Goal: Task Accomplishment & Management: Complete application form

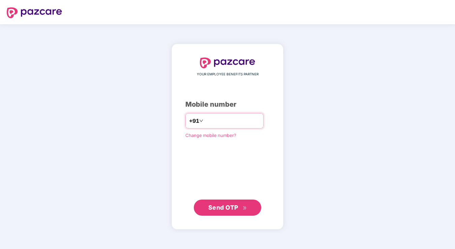
type input "**********"
click at [244, 207] on icon "double-right" at bounding box center [245, 208] width 4 height 4
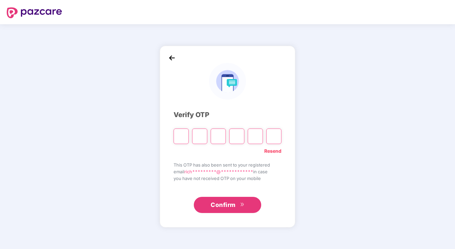
type input "*"
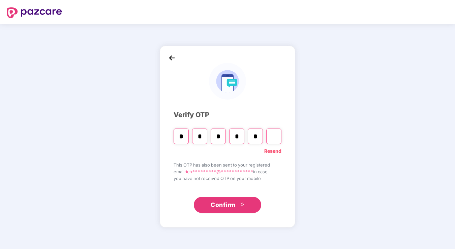
type input "*"
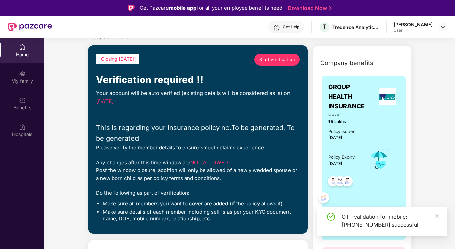
scroll to position [32, 0]
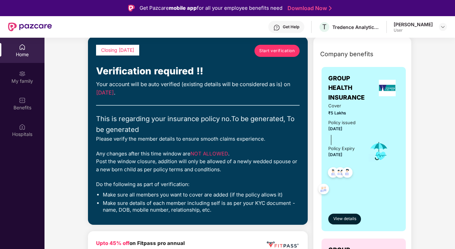
click at [273, 51] on span "Start verification" at bounding box center [276, 51] width 35 height 6
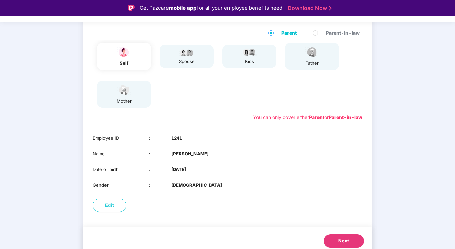
scroll to position [73, 0]
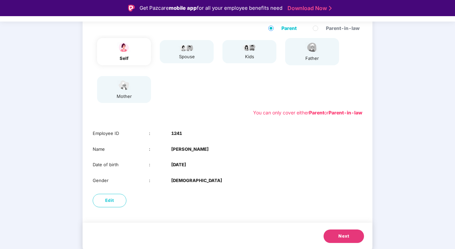
click at [342, 233] on button "Next" at bounding box center [344, 236] width 40 height 13
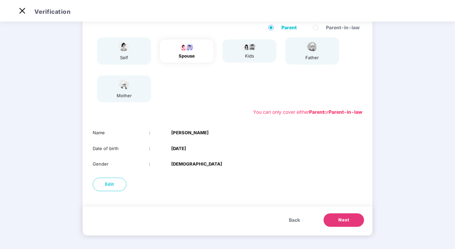
scroll to position [57, 0]
click at [293, 221] on span "Back" at bounding box center [294, 220] width 11 height 7
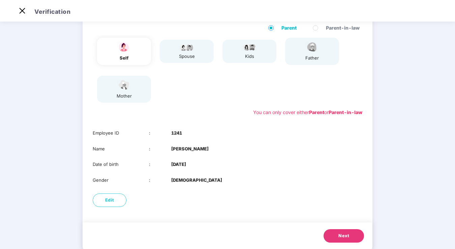
scroll to position [73, 0]
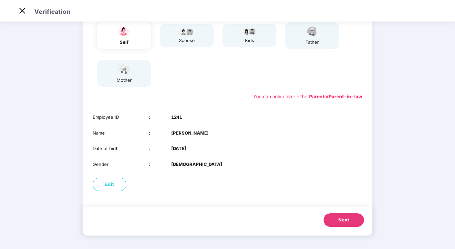
click at [342, 219] on span "Next" at bounding box center [343, 220] width 11 height 7
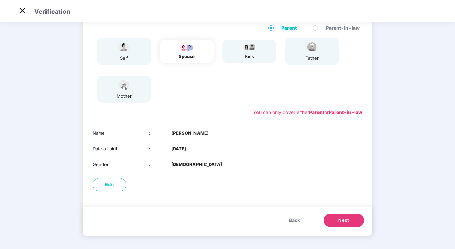
click at [342, 219] on span "Next" at bounding box center [343, 220] width 11 height 7
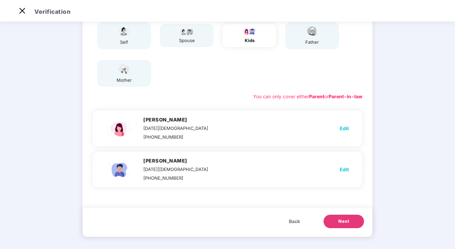
click at [342, 221] on span "Next" at bounding box center [343, 221] width 11 height 7
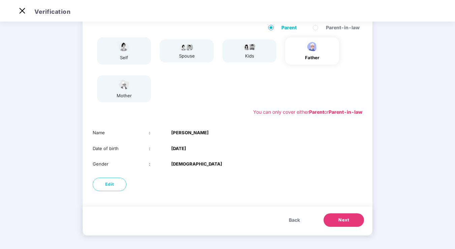
scroll to position [57, 0]
click at [345, 219] on span "Next" at bounding box center [343, 220] width 11 height 7
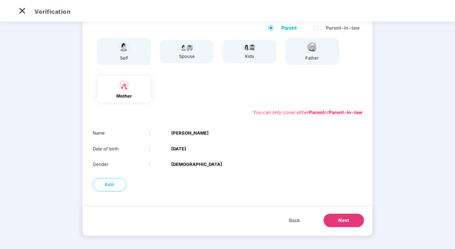
click at [345, 219] on span "Next" at bounding box center [343, 220] width 11 height 7
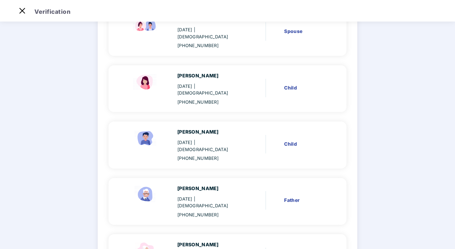
scroll to position [192, 0]
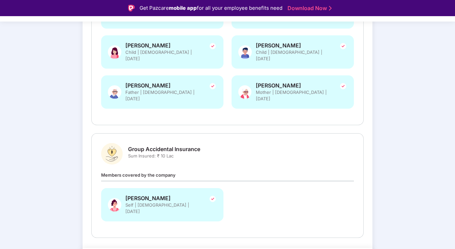
scroll to position [16, 0]
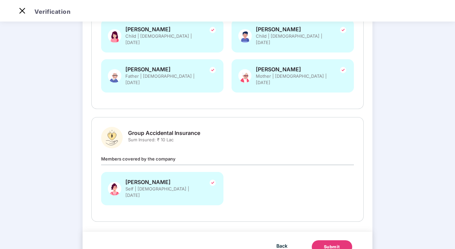
click at [332, 241] on button "Submit" at bounding box center [332, 247] width 40 height 13
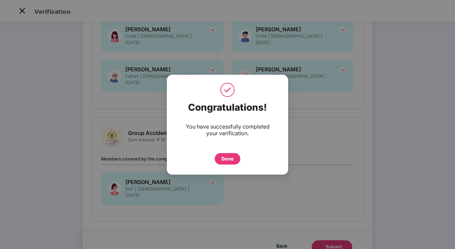
click at [229, 157] on div "Done" at bounding box center [227, 158] width 12 height 7
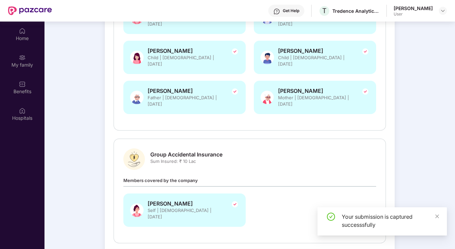
scroll to position [38, 0]
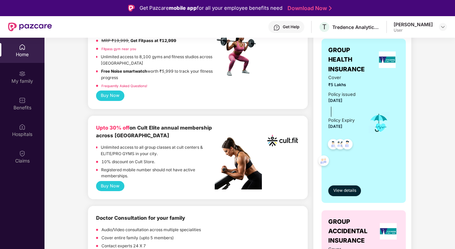
scroll to position [112, 0]
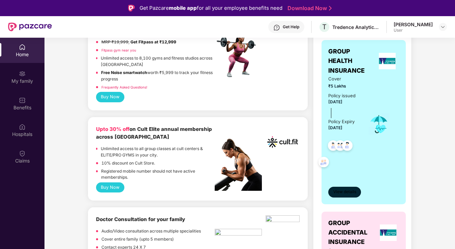
click at [345, 193] on span "View details" at bounding box center [344, 192] width 23 height 6
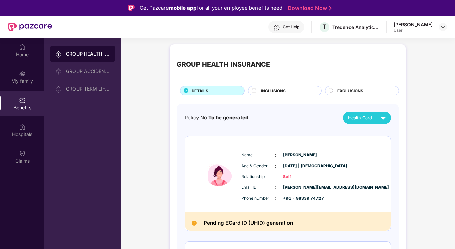
click at [274, 94] on span "INCLUSIONS" at bounding box center [273, 91] width 25 height 6
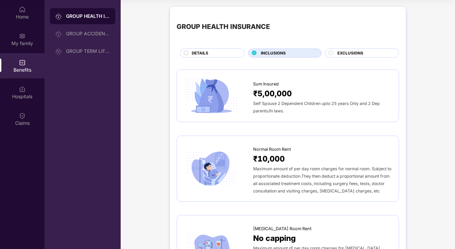
click at [351, 53] on span "EXCLUSIONS" at bounding box center [350, 53] width 26 height 6
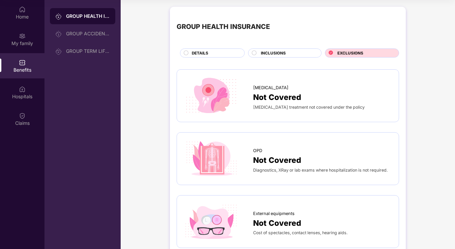
click at [209, 53] on div "DETAILS" at bounding box center [214, 53] width 53 height 7
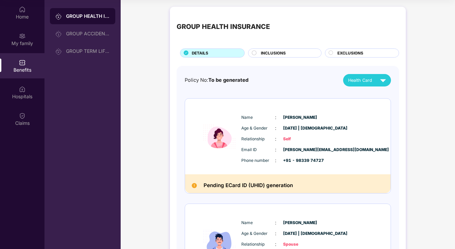
click at [269, 51] on span "INCLUSIONS" at bounding box center [273, 53] width 25 height 6
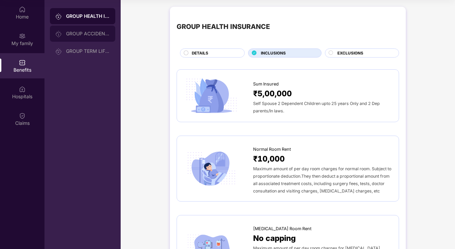
click at [87, 31] on div "GROUP ACCIDENTAL INSURANCE" at bounding box center [88, 33] width 44 height 5
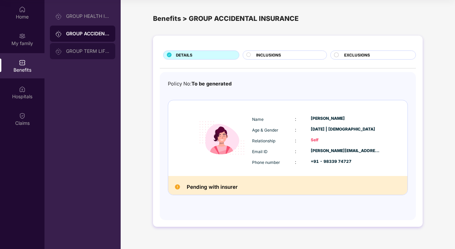
click at [77, 52] on div "GROUP TERM LIFE INSURANCE" at bounding box center [88, 51] width 44 height 5
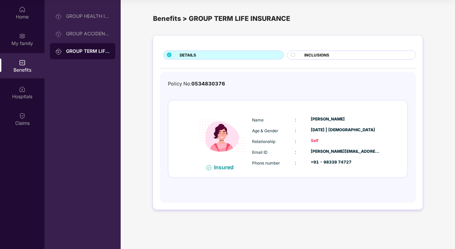
click at [317, 54] on span "INCLUSIONS" at bounding box center [316, 55] width 25 height 6
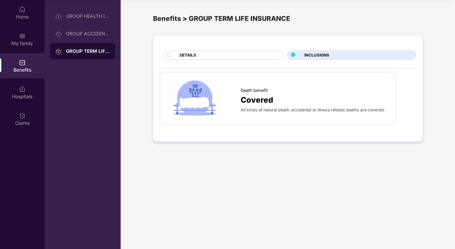
click at [232, 56] on div "DETAILS" at bounding box center [228, 55] width 104 height 7
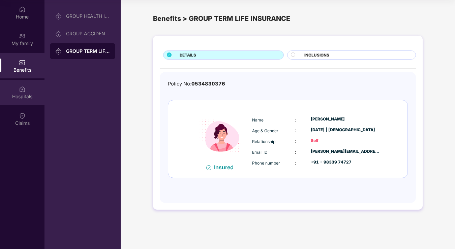
click at [31, 96] on div "Hospitals" at bounding box center [22, 96] width 44 height 7
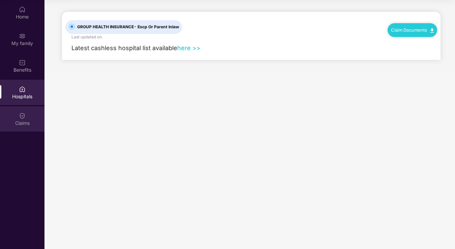
click at [24, 113] on img at bounding box center [22, 116] width 7 height 7
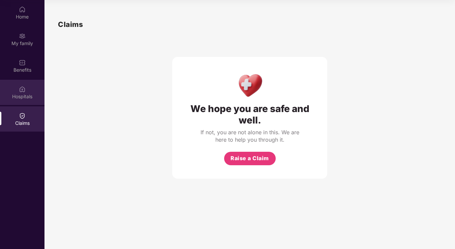
click at [24, 94] on div "Hospitals" at bounding box center [22, 96] width 44 height 7
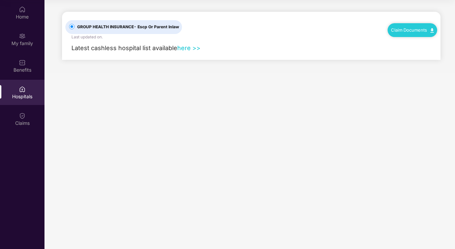
click at [192, 50] on link "here >>" at bounding box center [188, 47] width 23 height 7
click at [20, 43] on div "My family" at bounding box center [22, 43] width 44 height 7
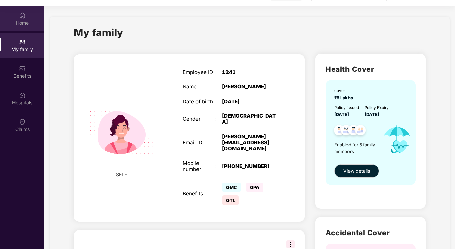
click at [16, 27] on div "Home" at bounding box center [22, 18] width 44 height 25
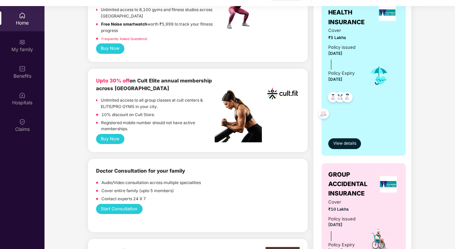
scroll to position [127, 0]
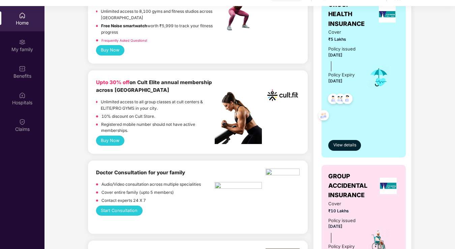
click at [116, 138] on button "Buy Now" at bounding box center [110, 141] width 28 height 10
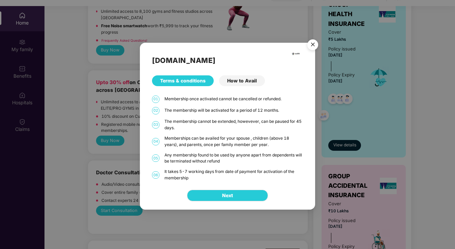
click at [239, 83] on div "How to Avail" at bounding box center [242, 81] width 46 height 11
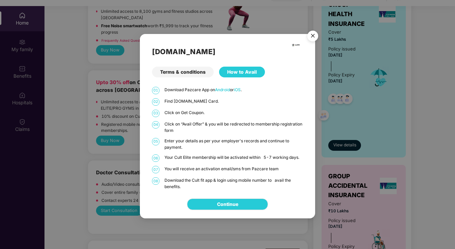
scroll to position [38, 0]
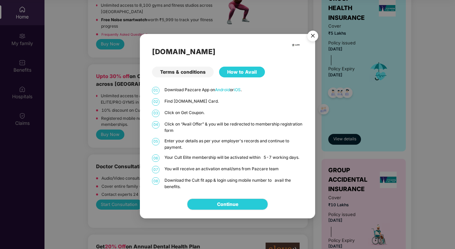
click at [315, 33] on img "Close" at bounding box center [312, 37] width 19 height 19
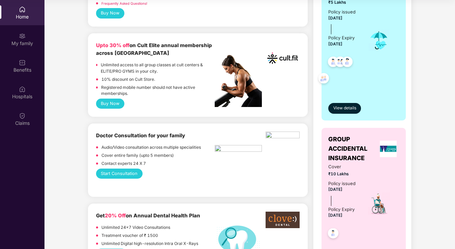
scroll to position [175, 0]
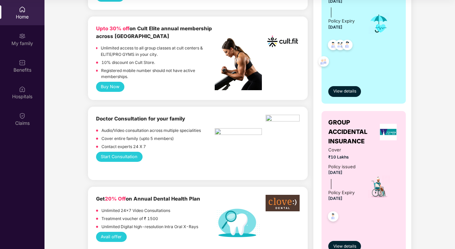
click at [109, 161] on button "Start Consultation" at bounding box center [119, 157] width 47 height 10
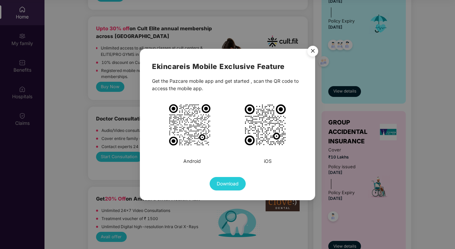
click at [313, 50] on img "Close" at bounding box center [312, 52] width 19 height 19
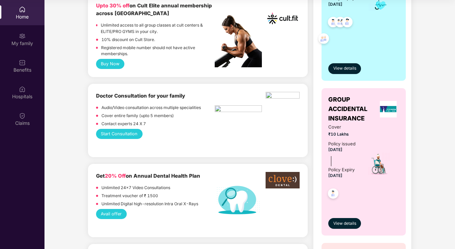
scroll to position [197, 0]
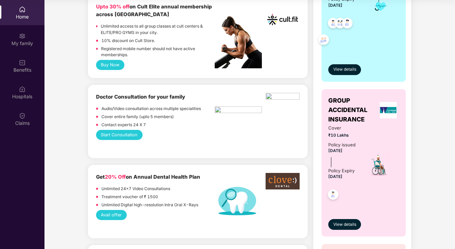
click at [113, 138] on button "Start Consultation" at bounding box center [119, 135] width 47 height 10
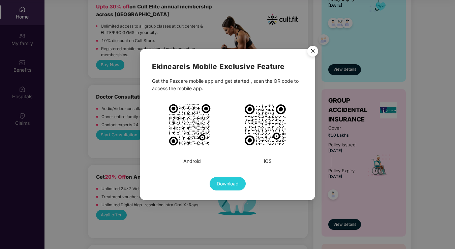
click at [311, 52] on img "Close" at bounding box center [312, 52] width 19 height 19
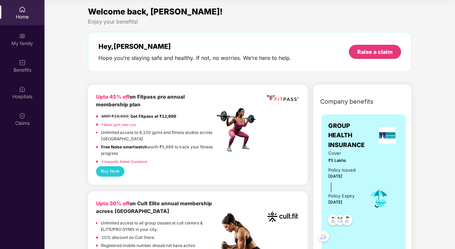
scroll to position [0, 0]
